Goal: Contribute content: Add original content to the website for others to see

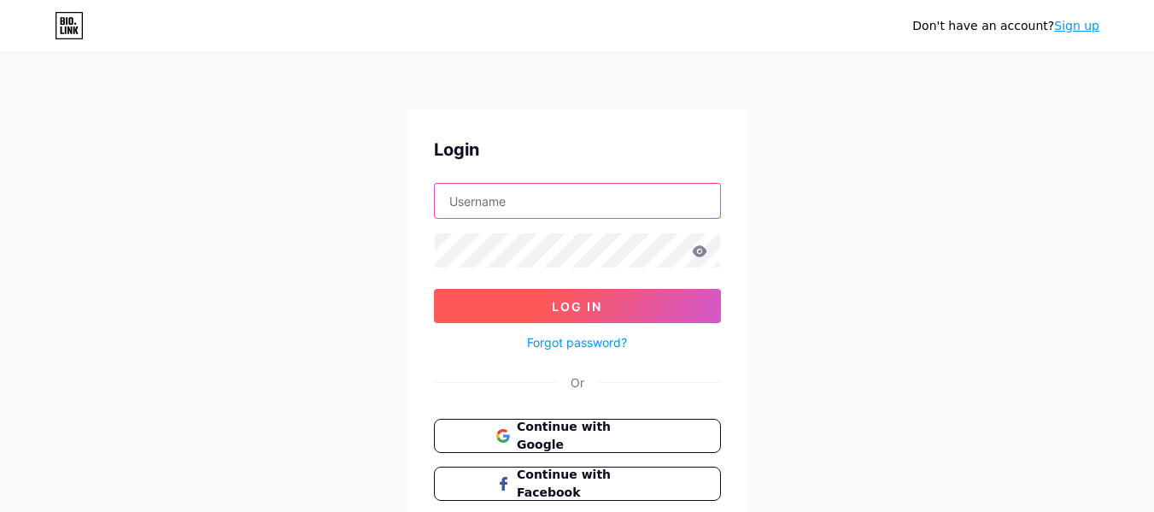
type input "instituto_mav"
click at [666, 309] on button "Log In" at bounding box center [577, 306] width 287 height 34
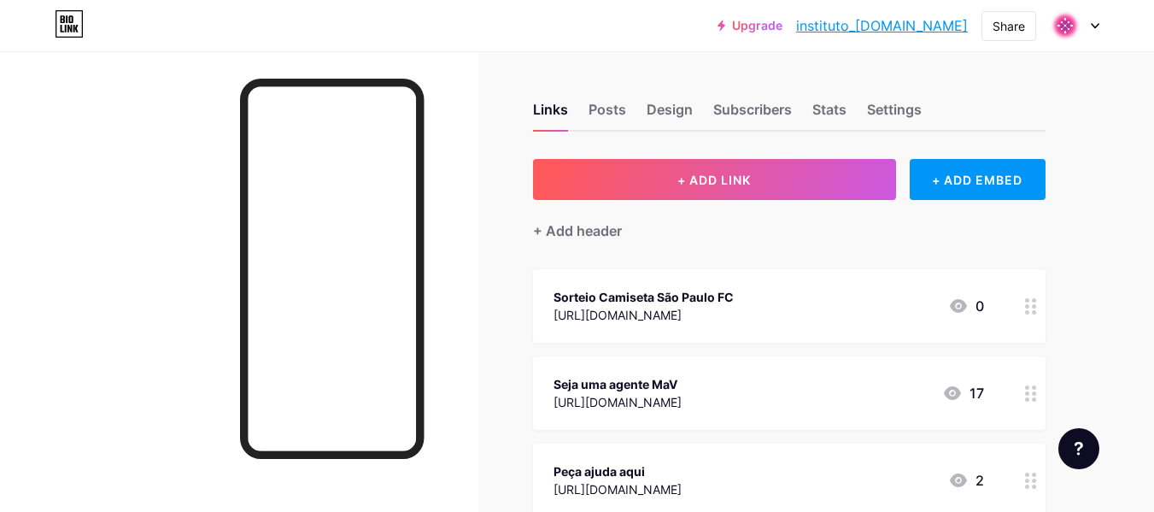
scroll to position [85, 0]
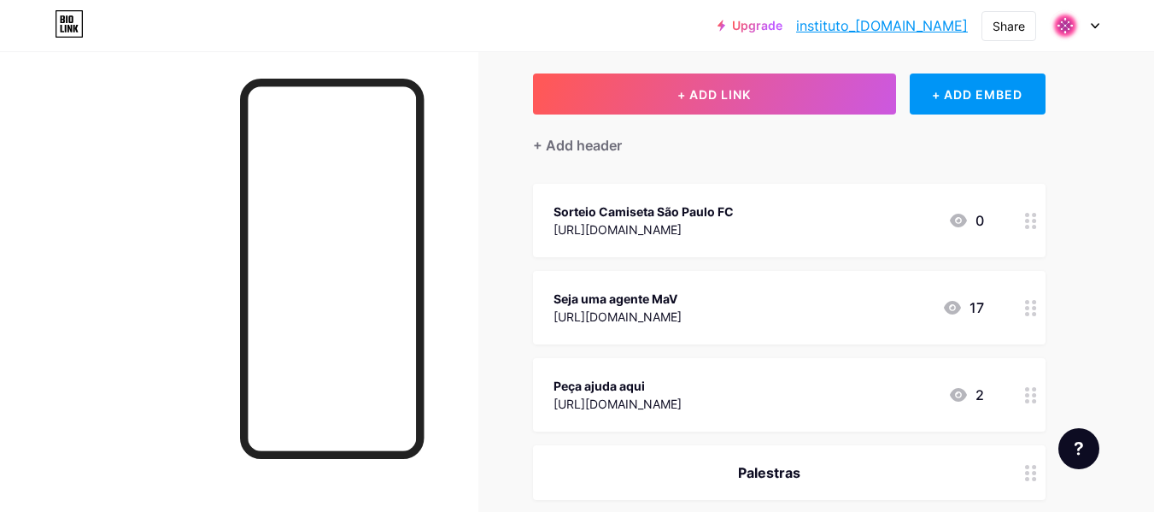
click at [754, 214] on div "Sorteio Camiseta São Paulo FC [URL][DOMAIN_NAME] 0" at bounding box center [769, 220] width 431 height 39
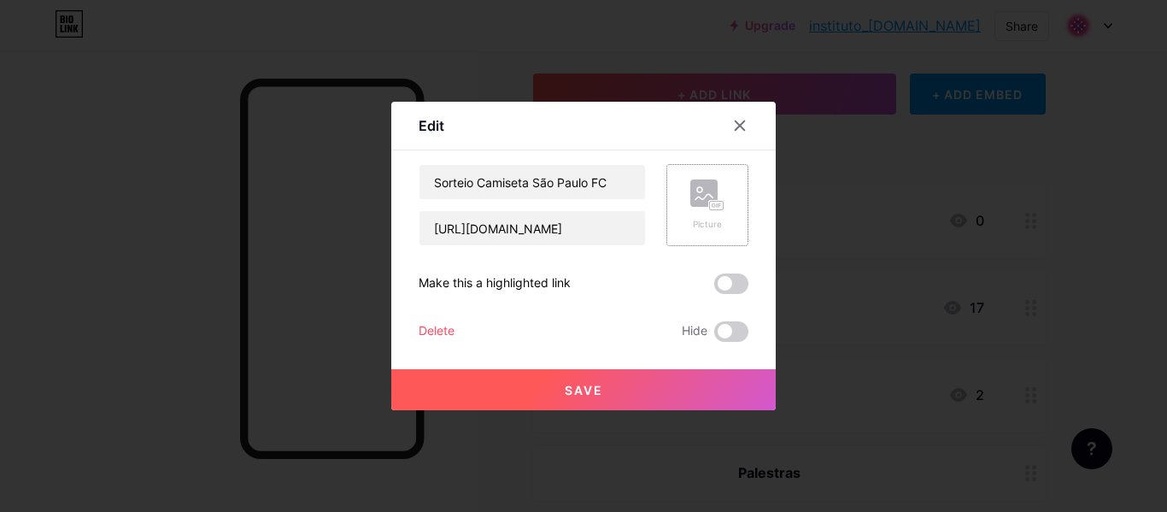
click at [695, 200] on rect at bounding box center [703, 192] width 27 height 27
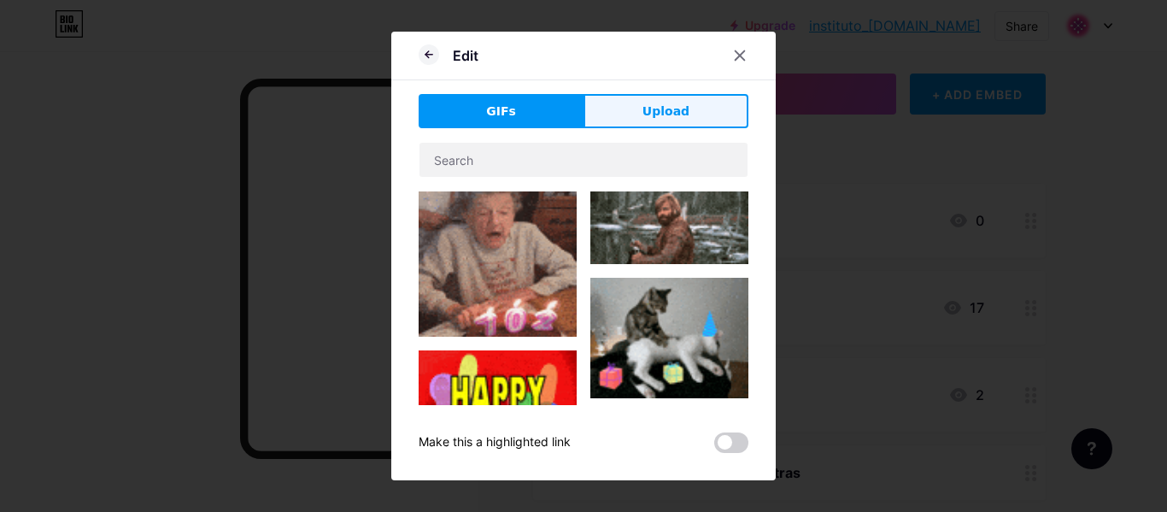
click at [690, 121] on button "Upload" at bounding box center [666, 111] width 165 height 34
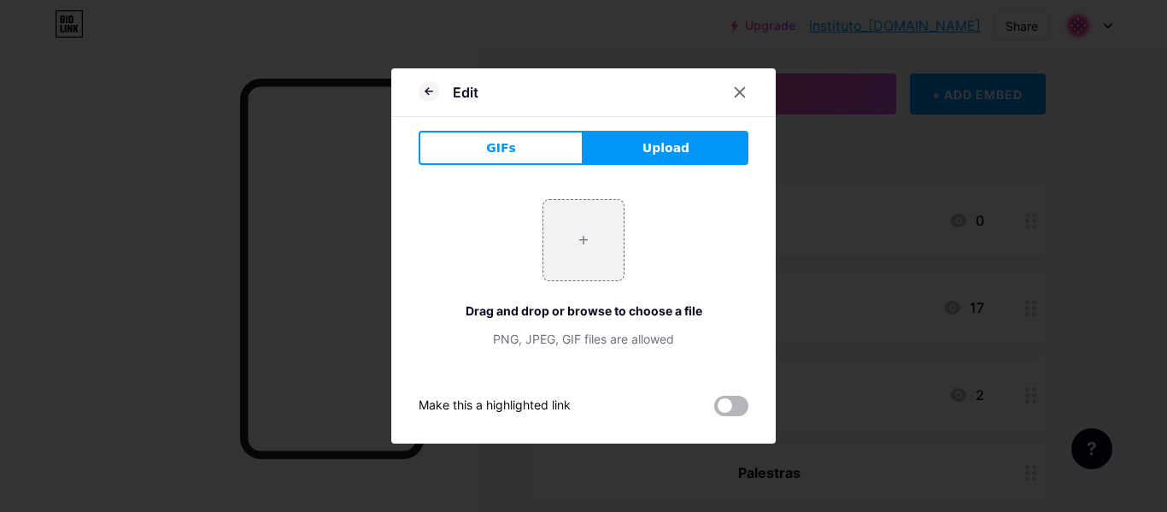
click at [728, 402] on span at bounding box center [731, 406] width 34 height 21
click at [714, 410] on input "checkbox" at bounding box center [714, 410] width 0 height 0
click at [600, 241] on input "file" at bounding box center [583, 240] width 80 height 80
type input "C:\fakepath\Sorteio MAV.png"
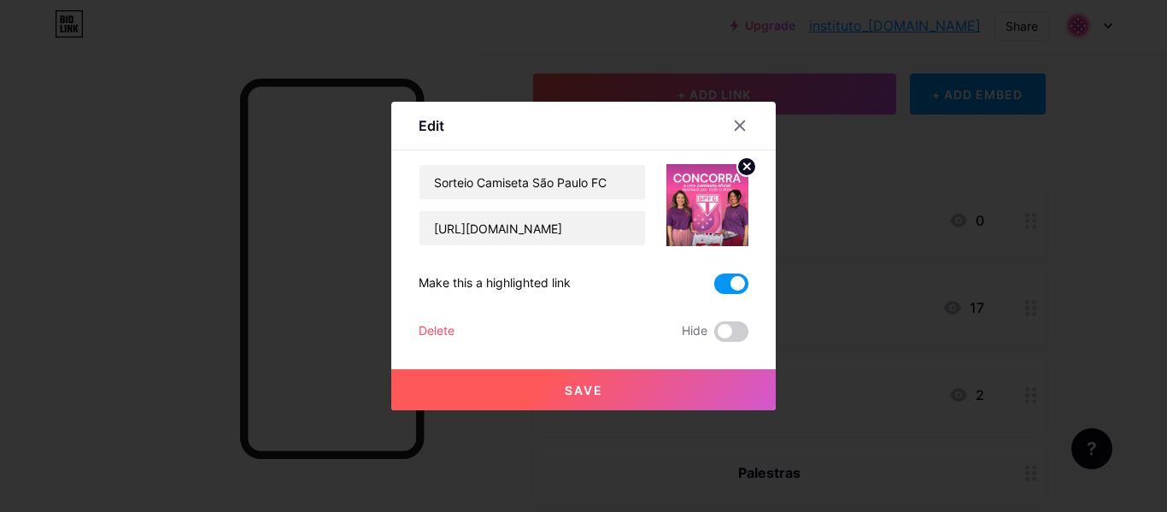
click at [654, 395] on button "Save" at bounding box center [583, 389] width 385 height 41
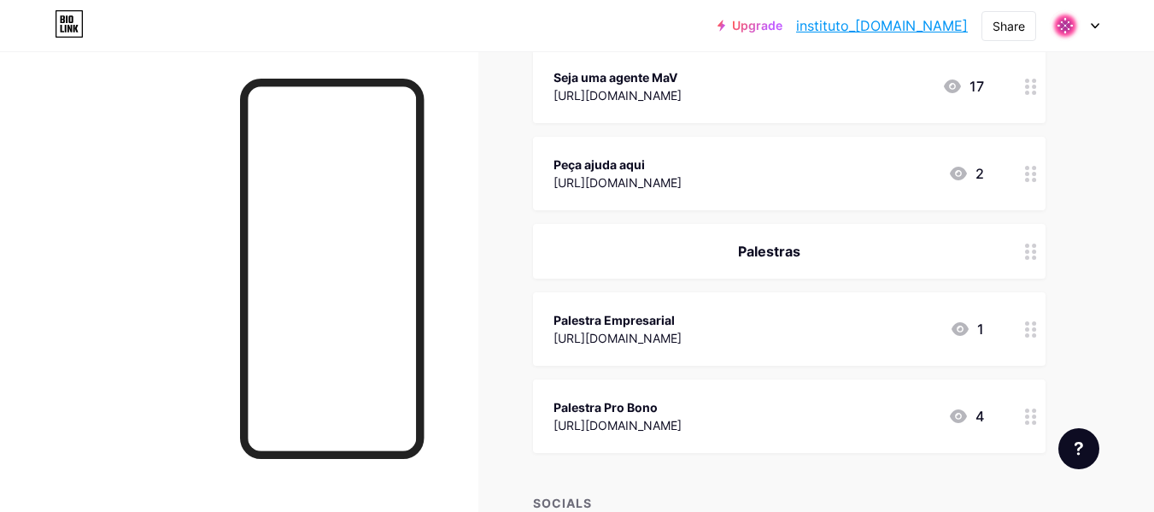
scroll to position [598, 0]
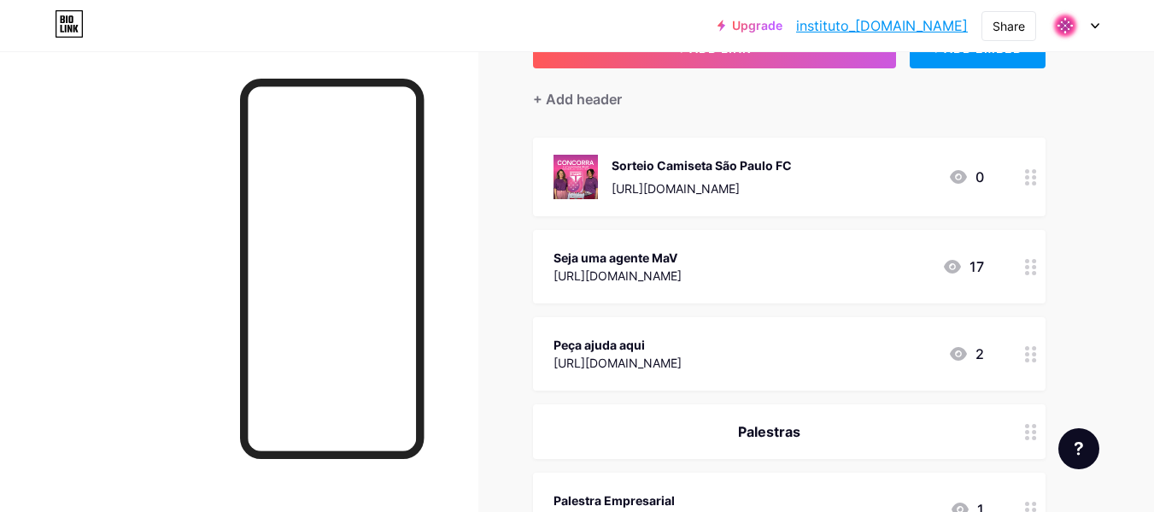
scroll to position [171, 0]
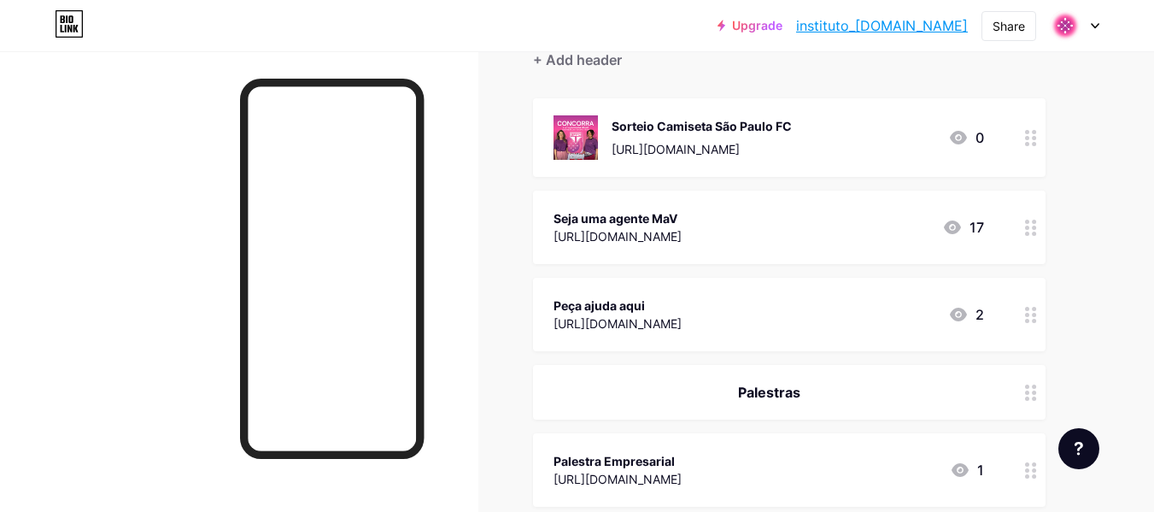
click at [827, 152] on div "Sorteio Camiseta São Paulo FC [URL][DOMAIN_NAME] 0" at bounding box center [769, 137] width 431 height 44
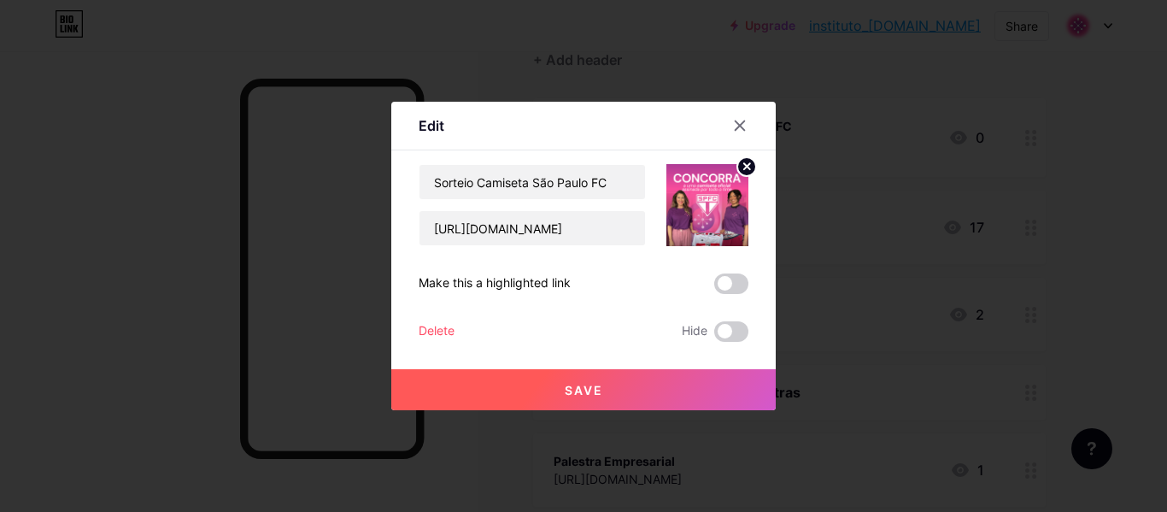
click at [830, 152] on div at bounding box center [583, 256] width 1167 height 512
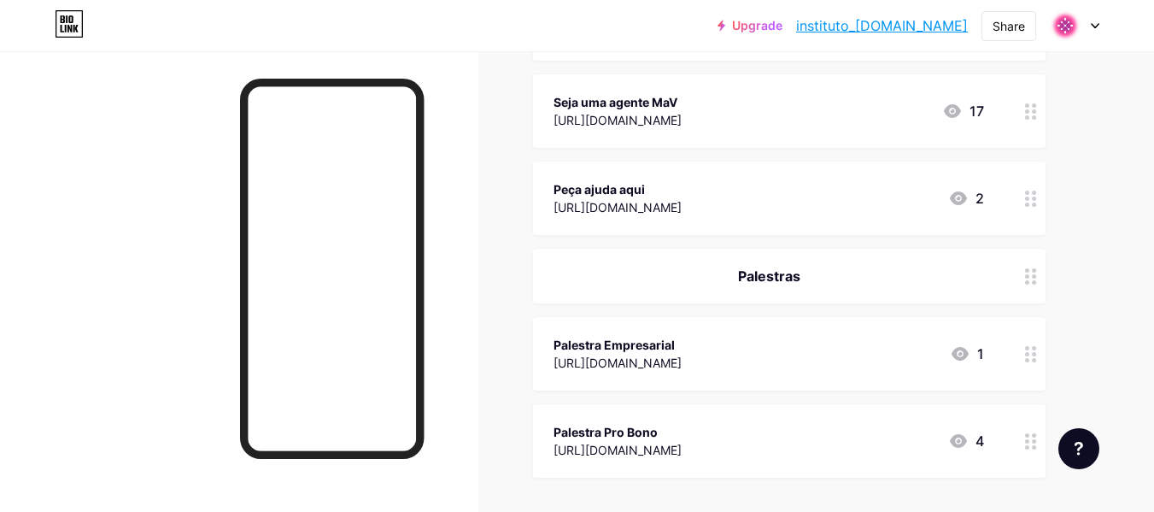
scroll to position [229, 0]
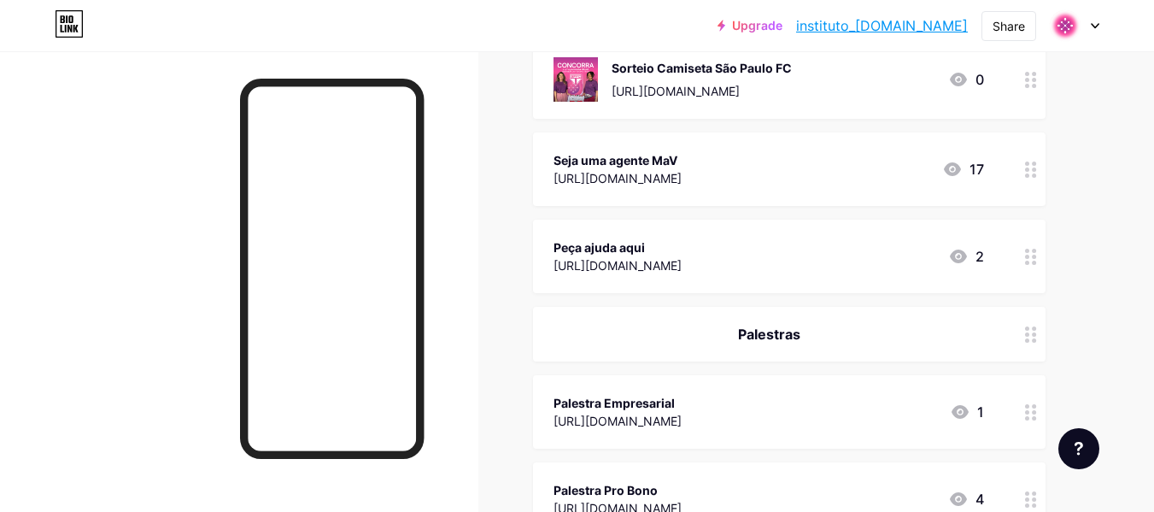
click at [902, 164] on div "[PERSON_NAME] agente MaV [URL][DOMAIN_NAME] 17" at bounding box center [769, 169] width 431 height 39
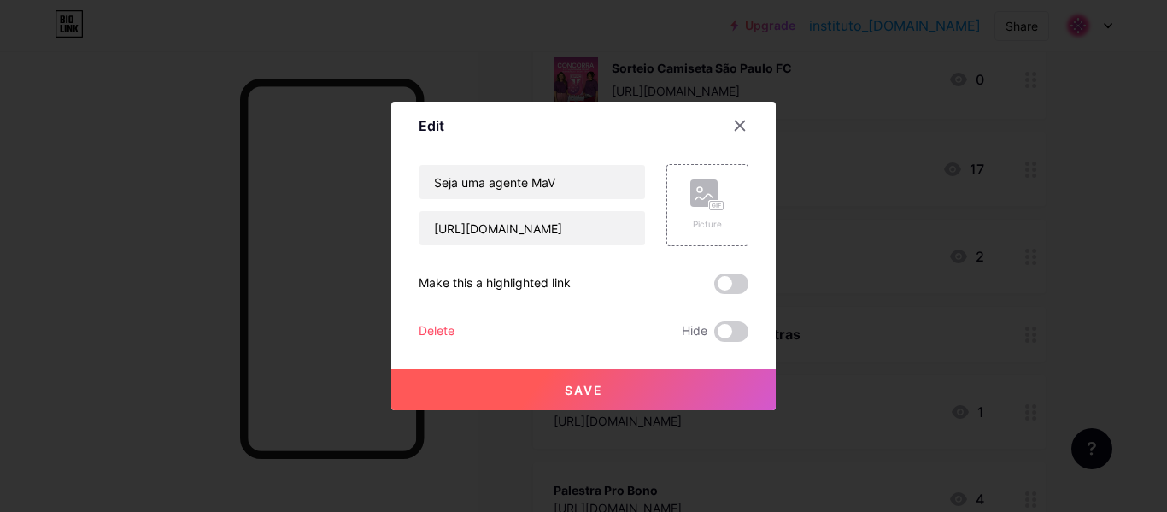
click at [1118, 203] on div at bounding box center [583, 256] width 1167 height 512
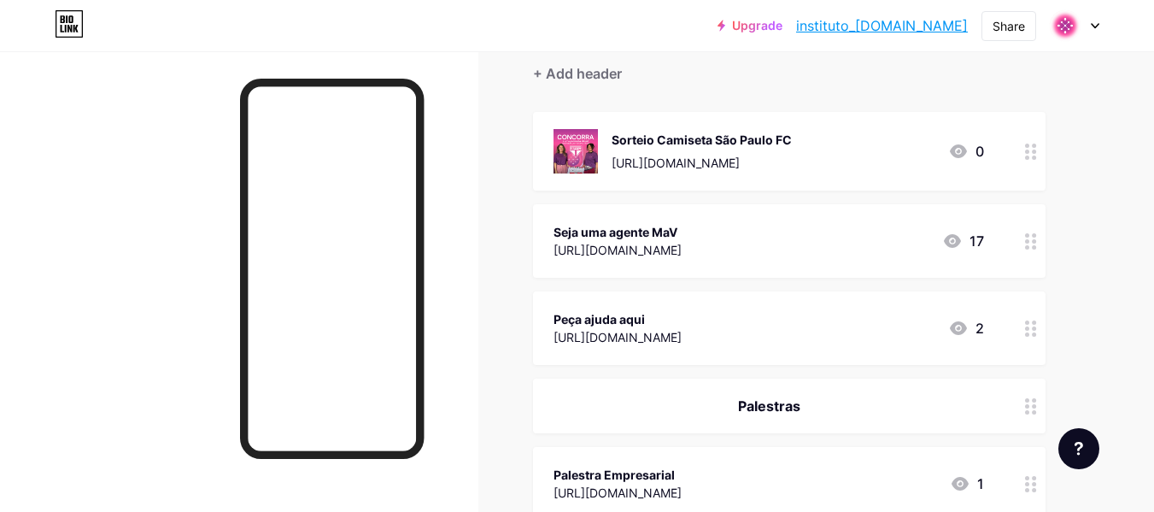
scroll to position [58, 0]
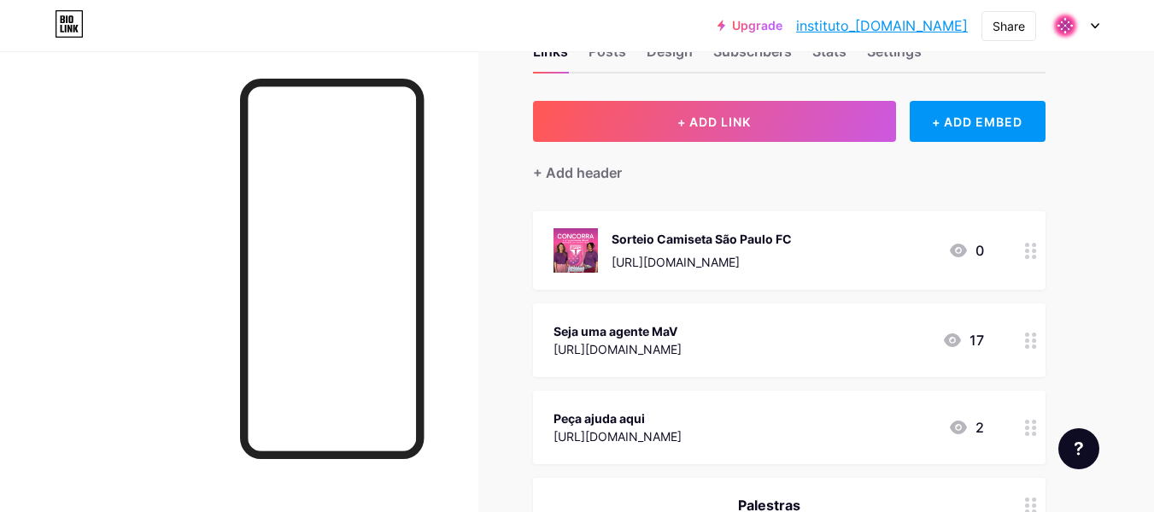
click at [862, 239] on div "Sorteio Camiseta São Paulo FC [URL][DOMAIN_NAME] 0" at bounding box center [769, 250] width 431 height 44
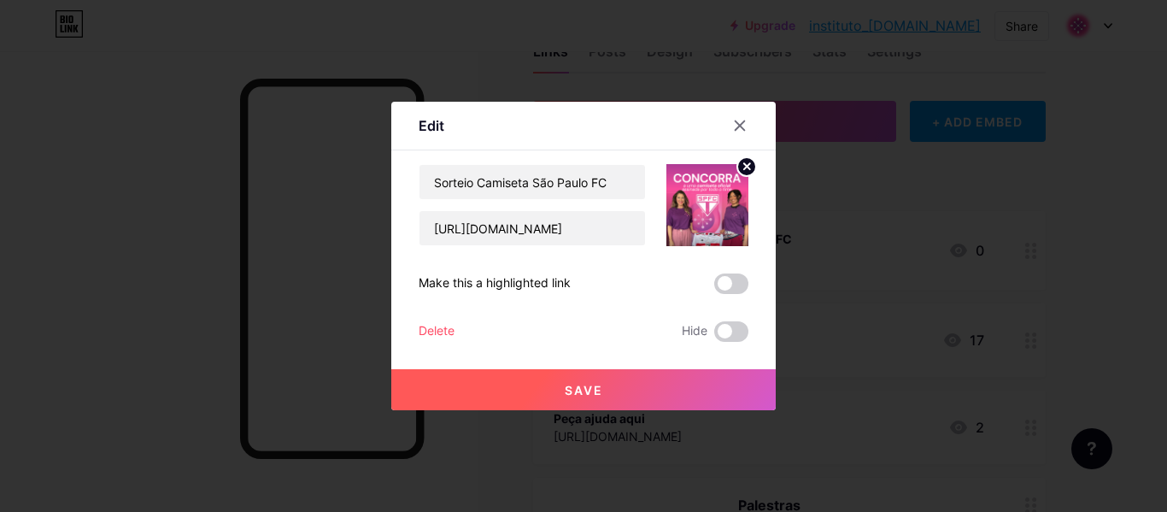
drag, startPoint x: 682, startPoint y: 385, endPoint x: 782, endPoint y: 374, distance: 100.5
click at [683, 385] on button "Save" at bounding box center [583, 389] width 385 height 41
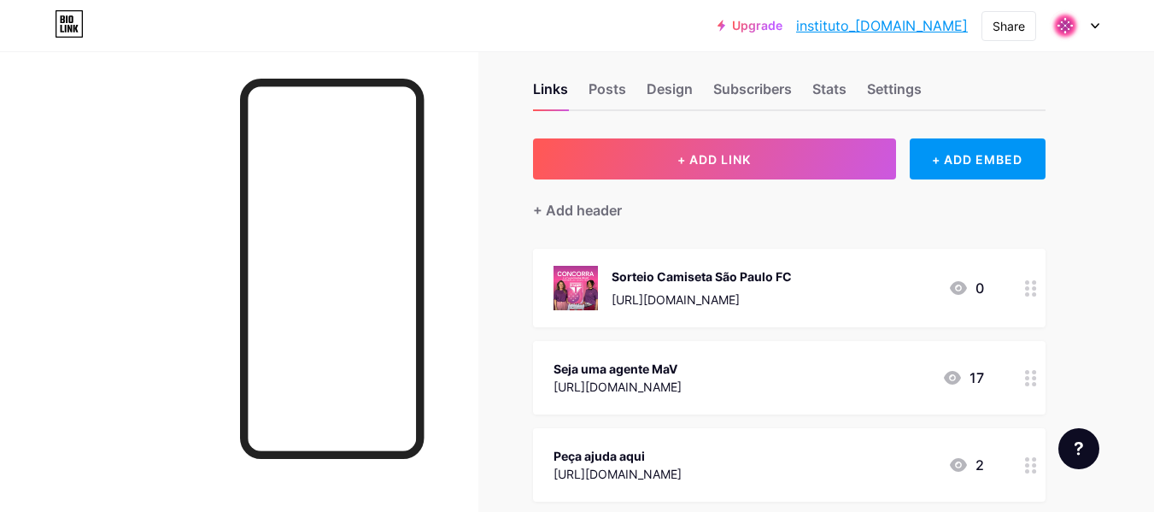
scroll to position [0, 0]
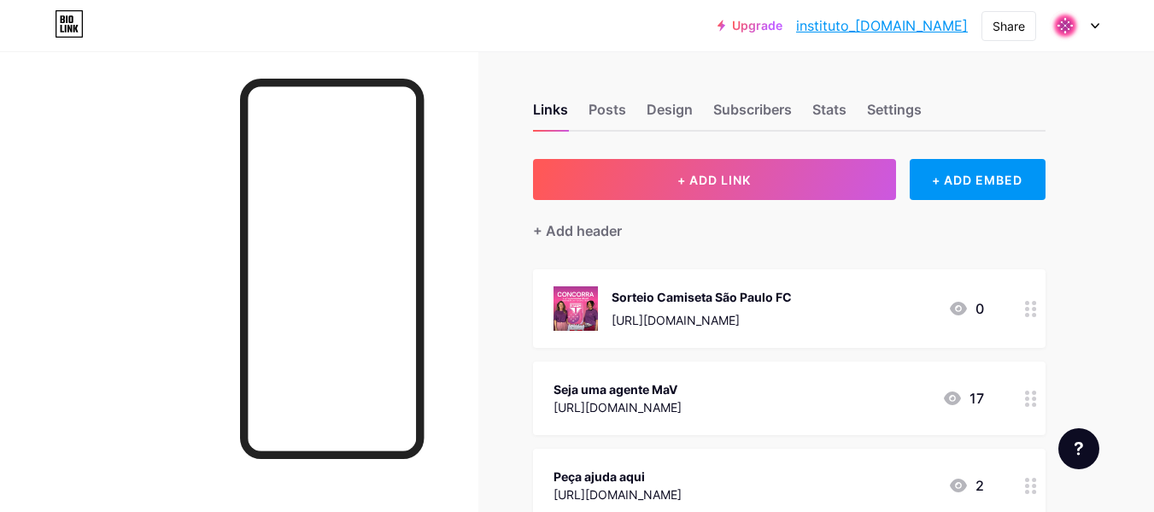
click at [887, 26] on link "instituto_[DOMAIN_NAME]" at bounding box center [882, 25] width 172 height 21
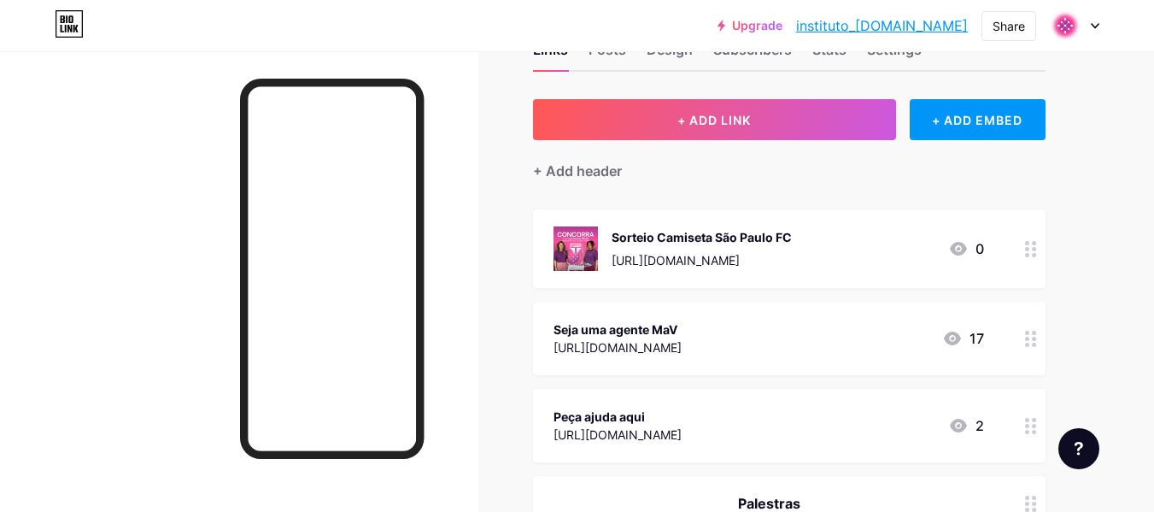
scroll to position [58, 0]
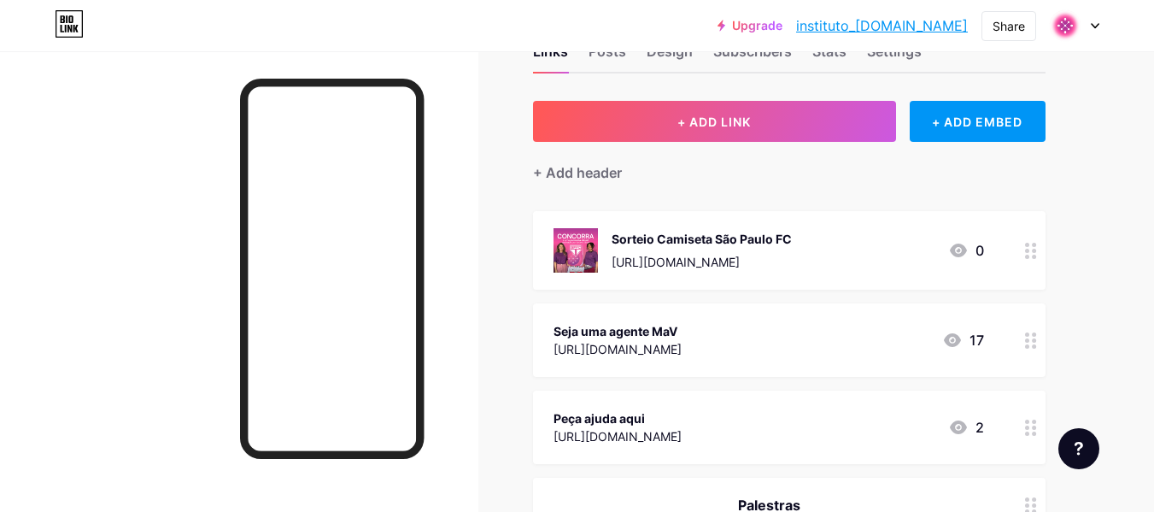
click at [895, 26] on link "instituto_[DOMAIN_NAME]" at bounding box center [882, 25] width 172 height 21
click at [1024, 246] on div at bounding box center [1031, 250] width 29 height 79
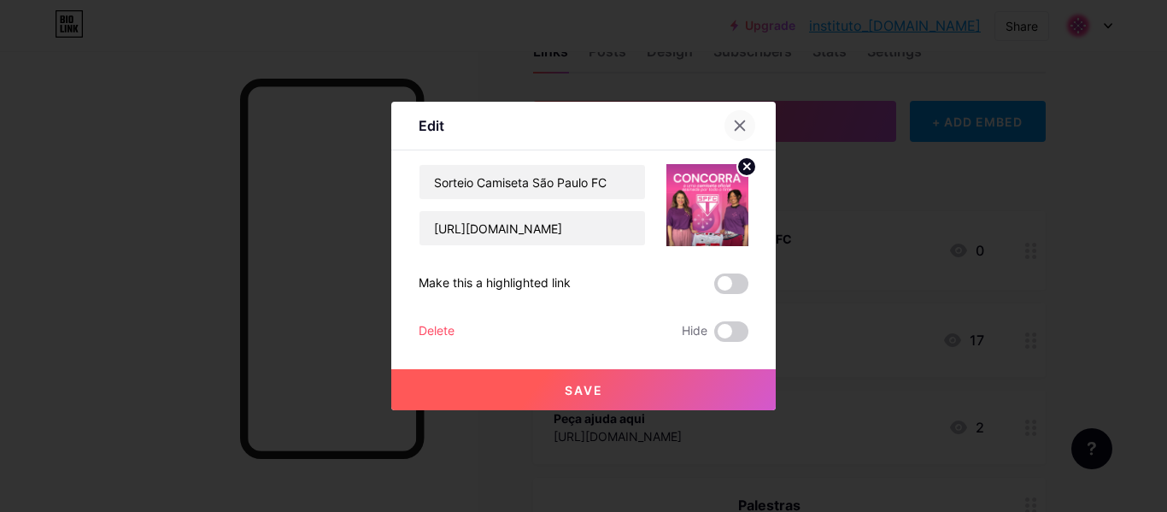
click at [739, 120] on icon at bounding box center [740, 126] width 14 height 14
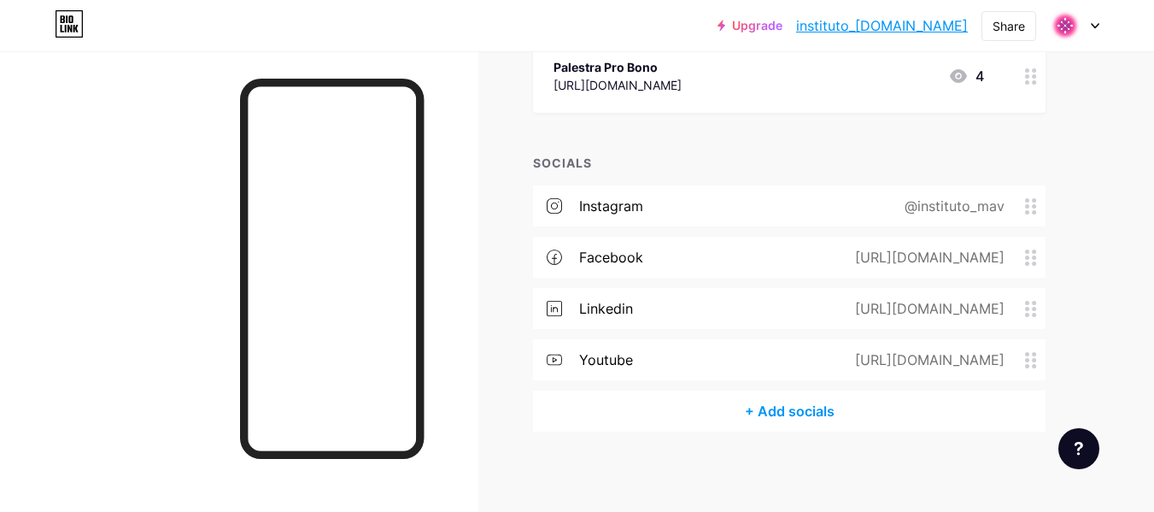
scroll to position [656, 0]
